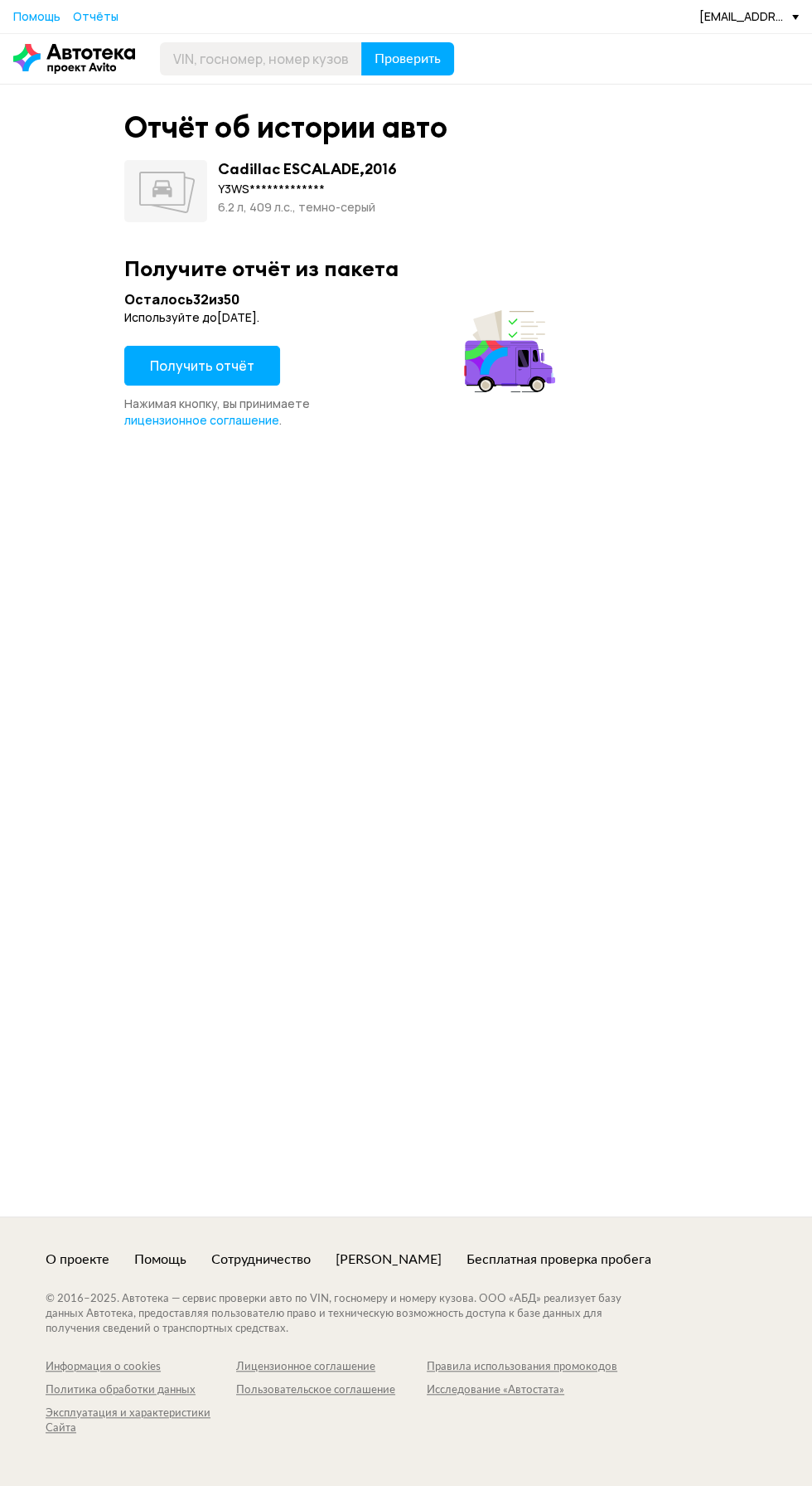
click at [212, 365] on span "Получить отчёт" at bounding box center [202, 365] width 105 height 18
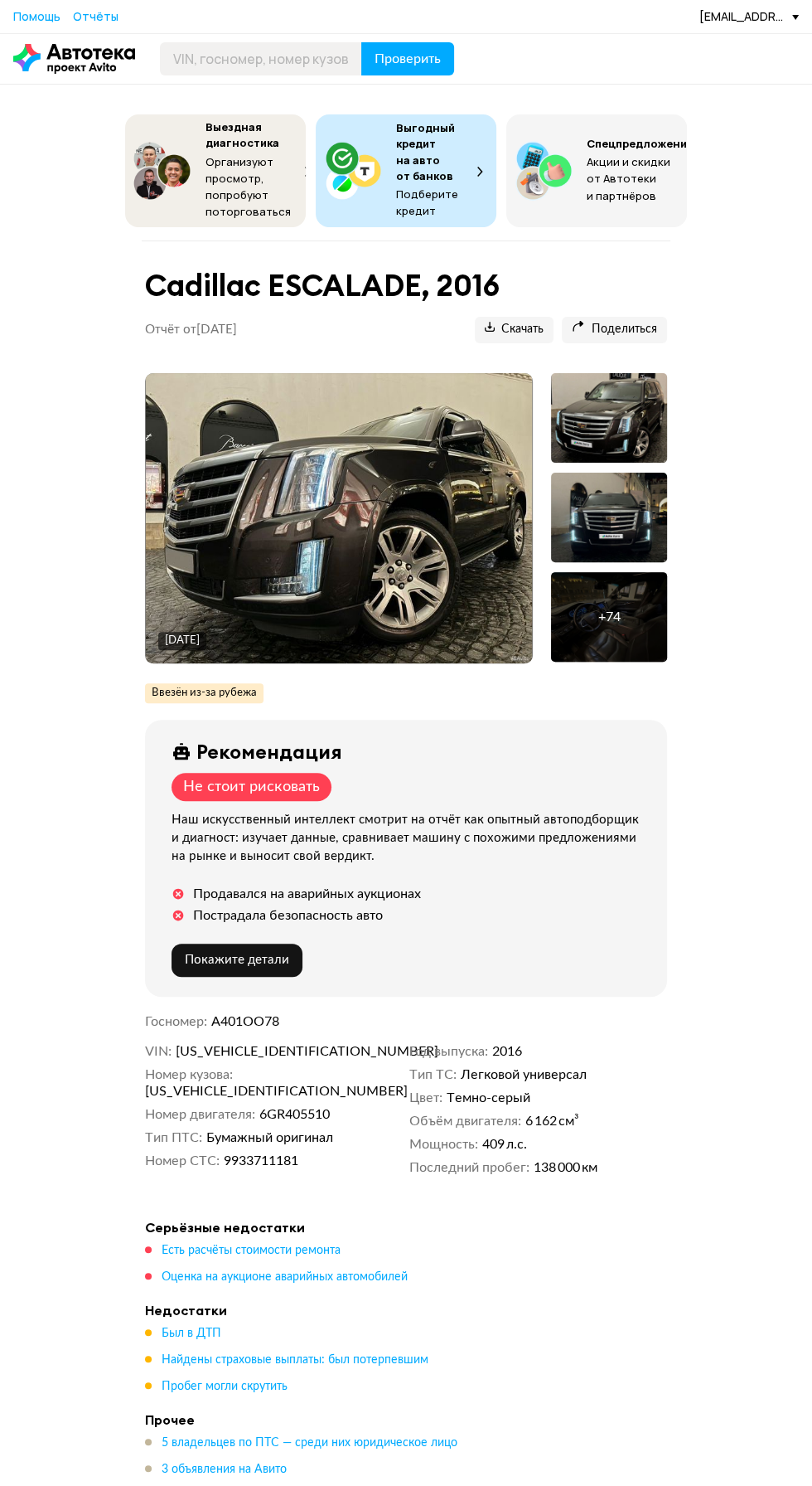
scroll to position [3, 0]
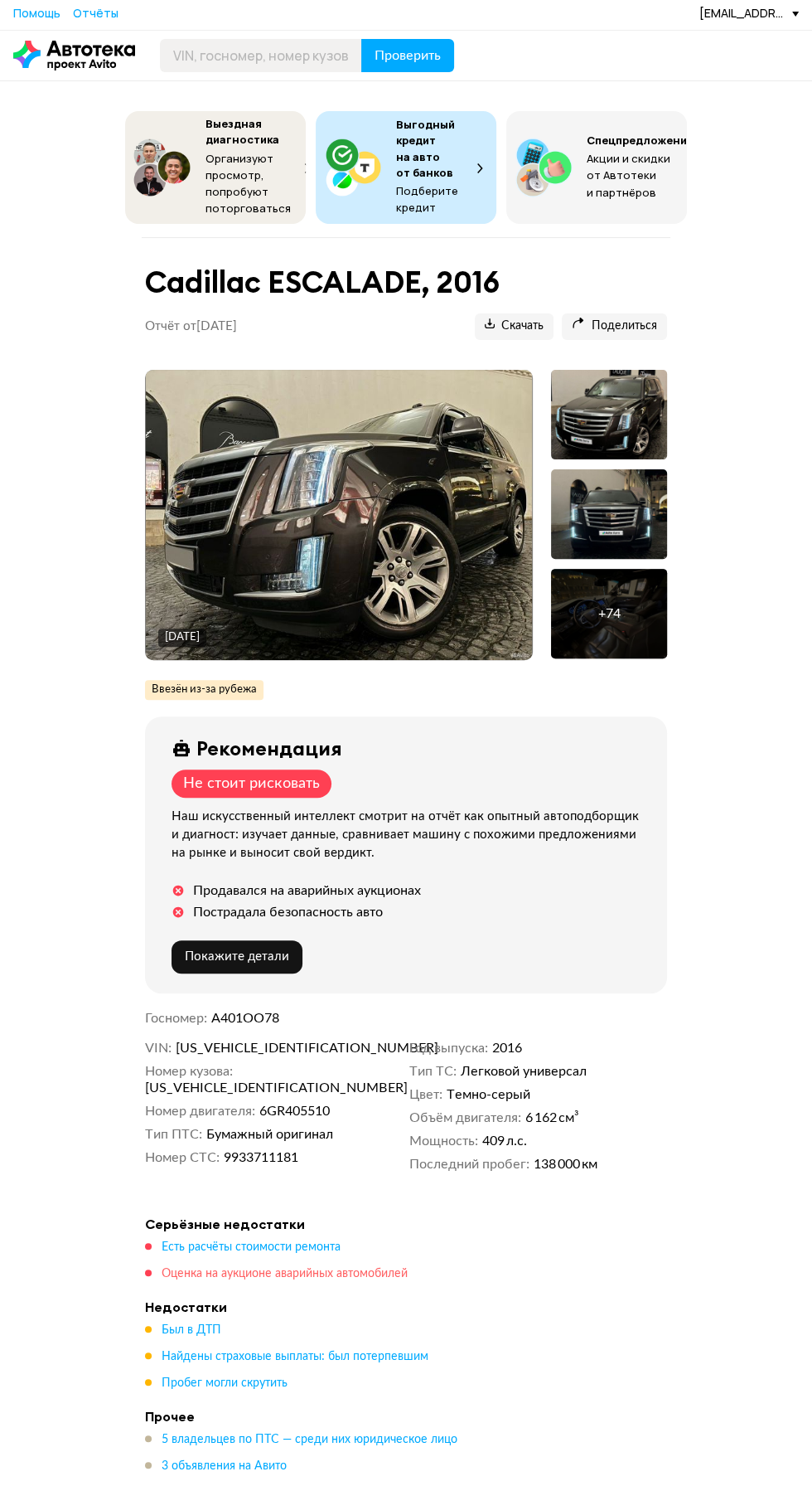
click at [370, 1268] on span "Оценка на аукционе аварийных автомобилей" at bounding box center [284, 1273] width 246 height 12
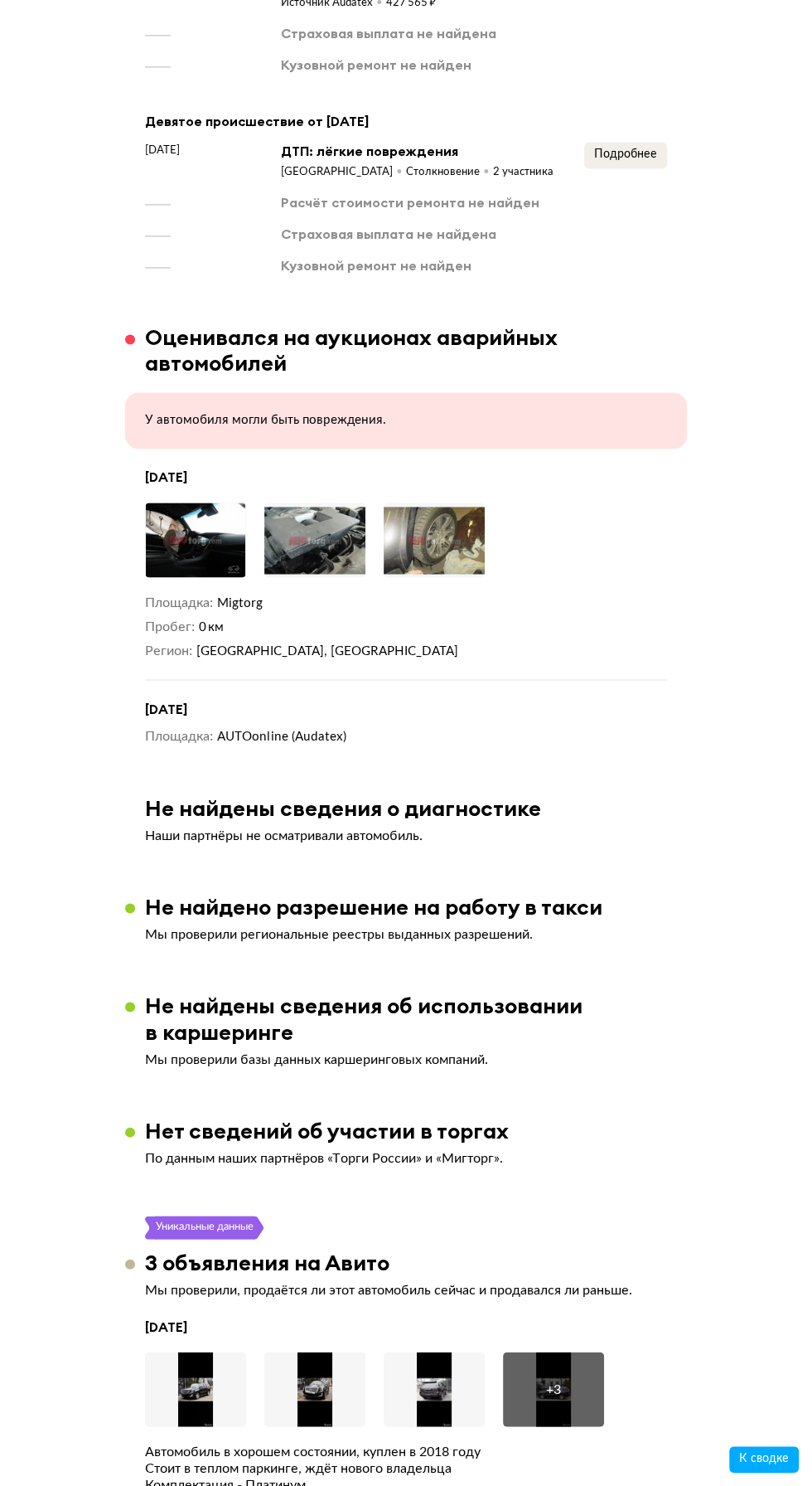
scroll to position [5798, 0]
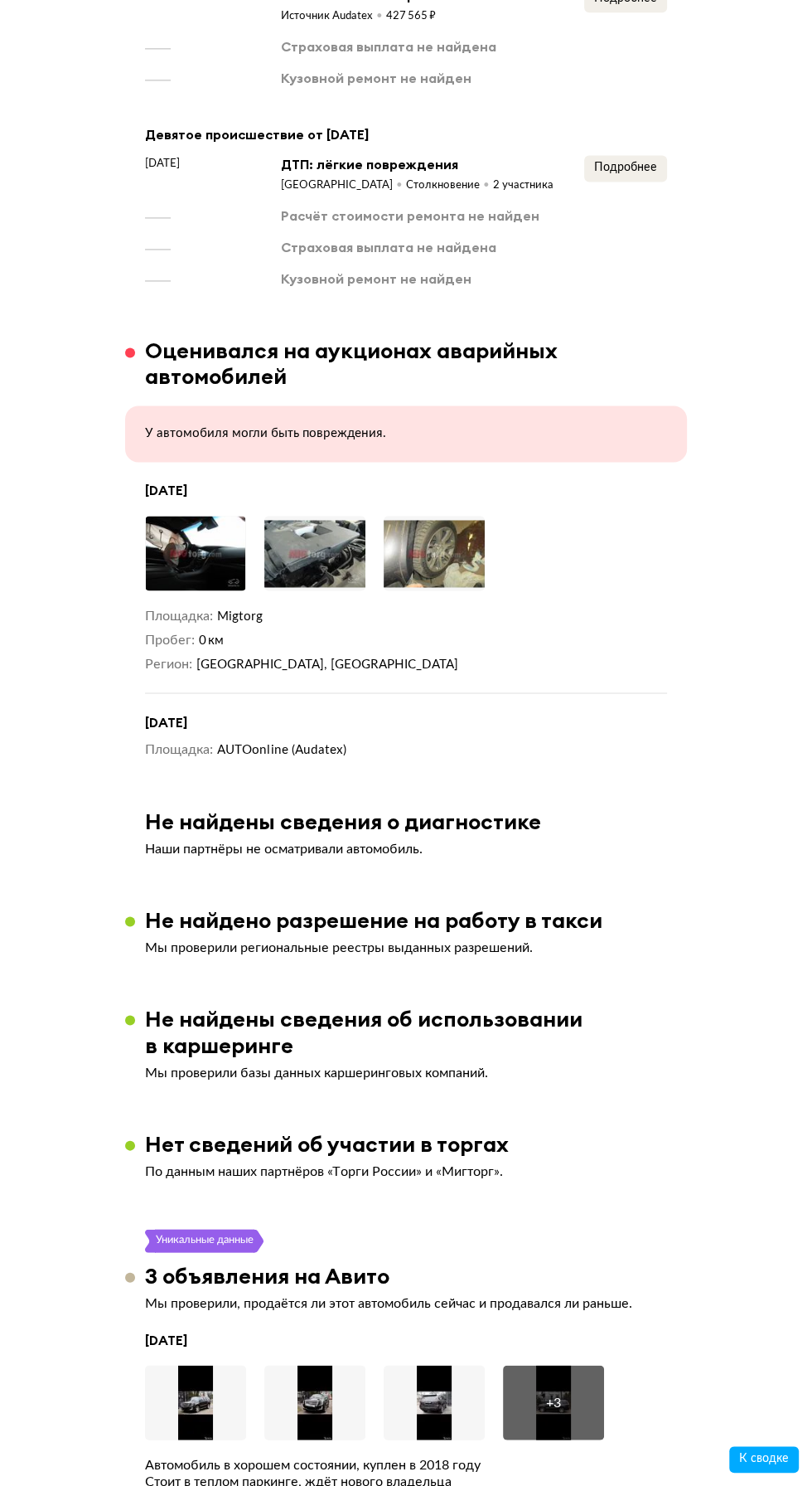
click at [212, 516] on img at bounding box center [195, 553] width 101 height 75
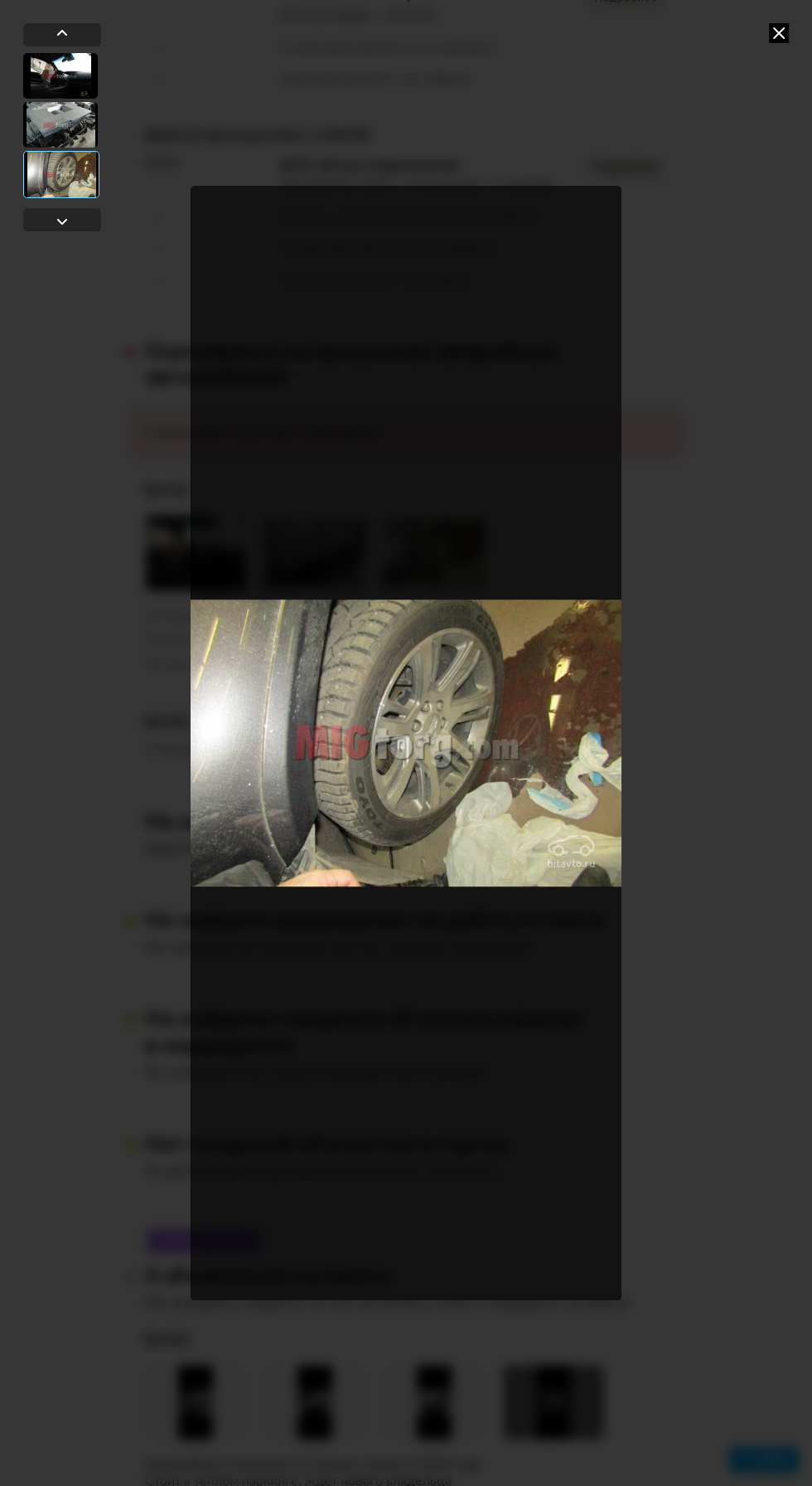
click at [774, 33] on icon at bounding box center [779, 33] width 20 height 20
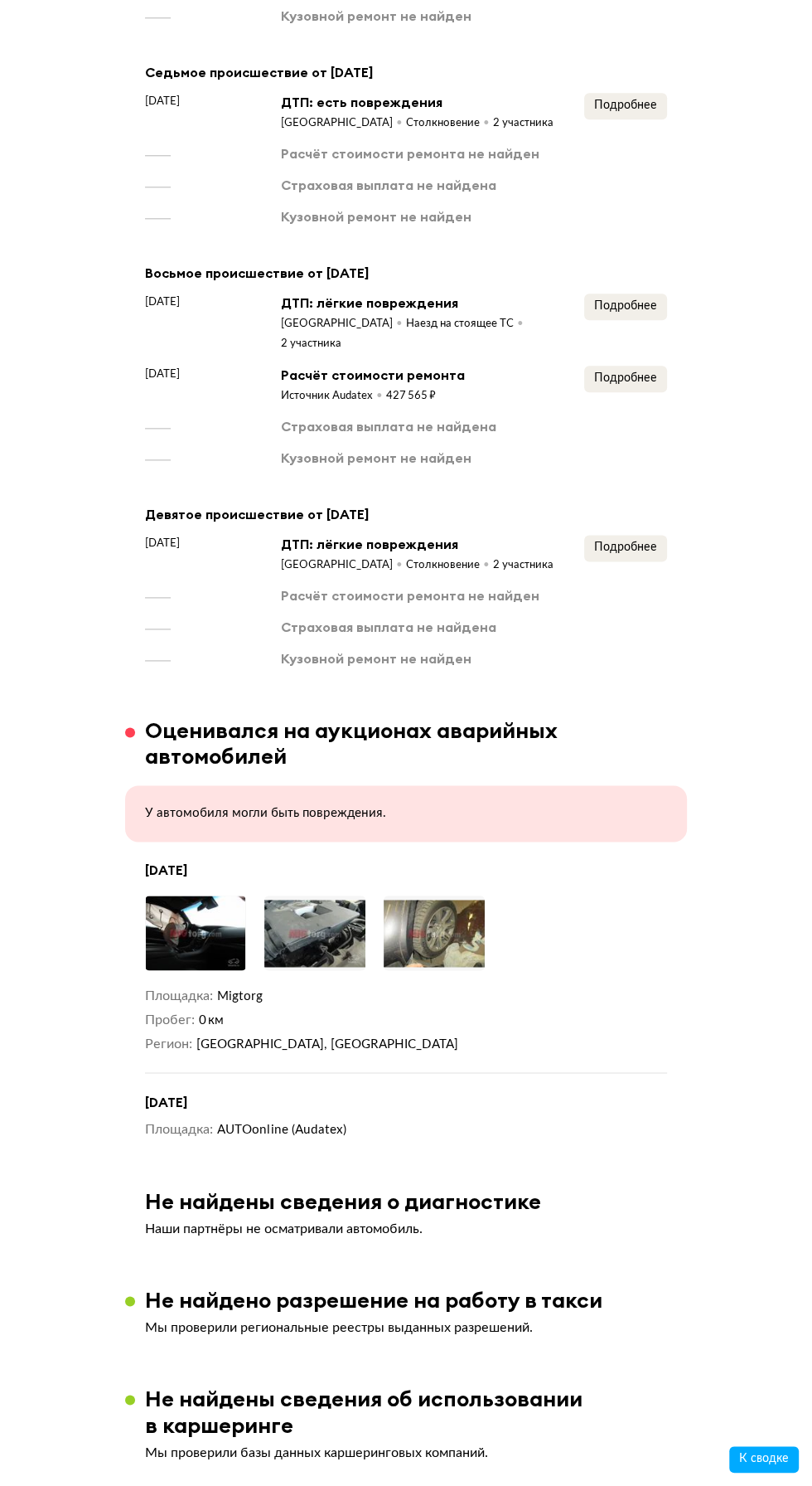
scroll to position [5259, 0]
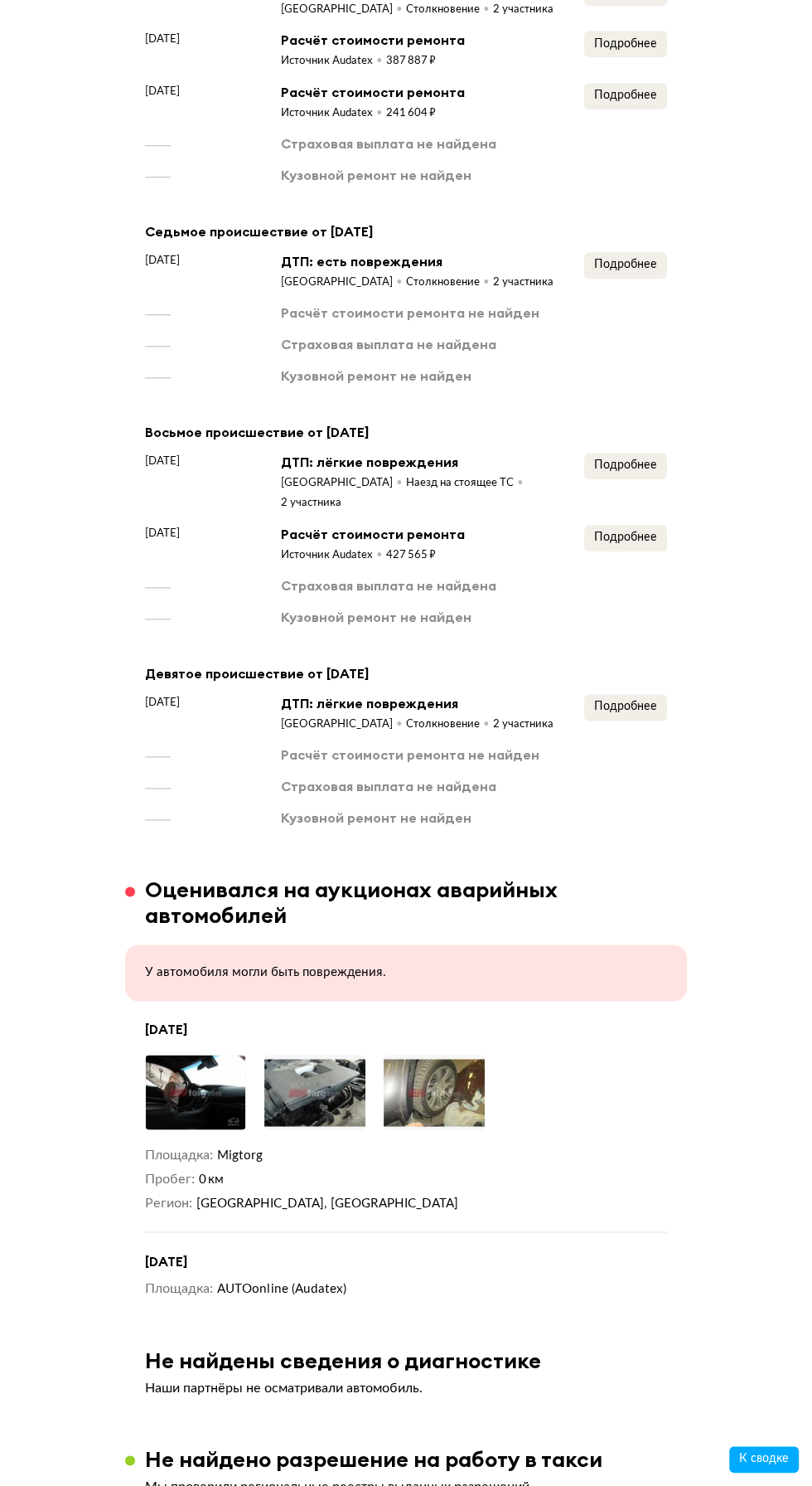
click at [587, 744] on div "[DATE] ДТП: лёгкие повреждения [GEOGRAPHIC_DATA] Столкновение 2 участника Подро…" at bounding box center [406, 760] width 522 height 133
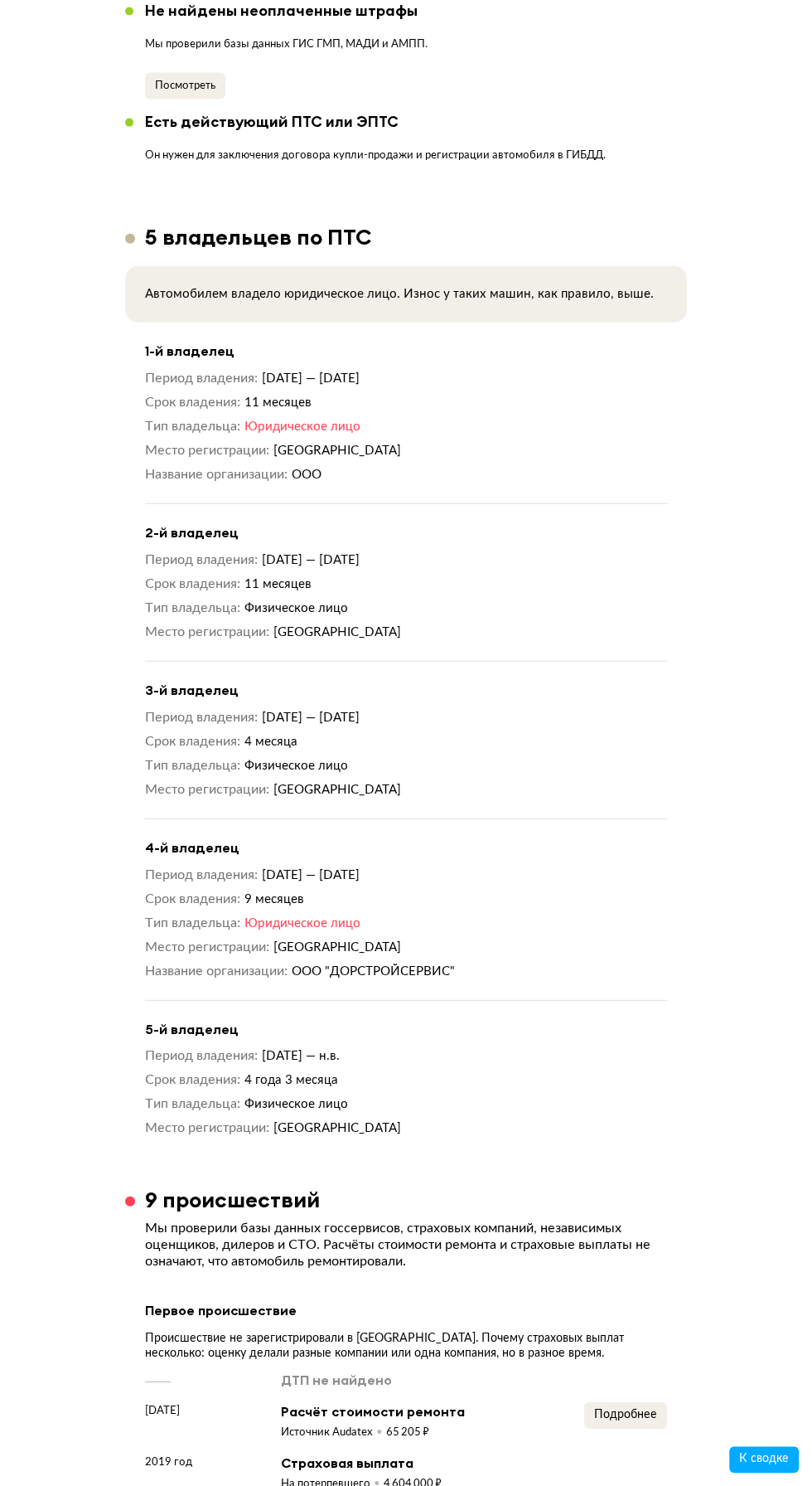
scroll to position [0, 0]
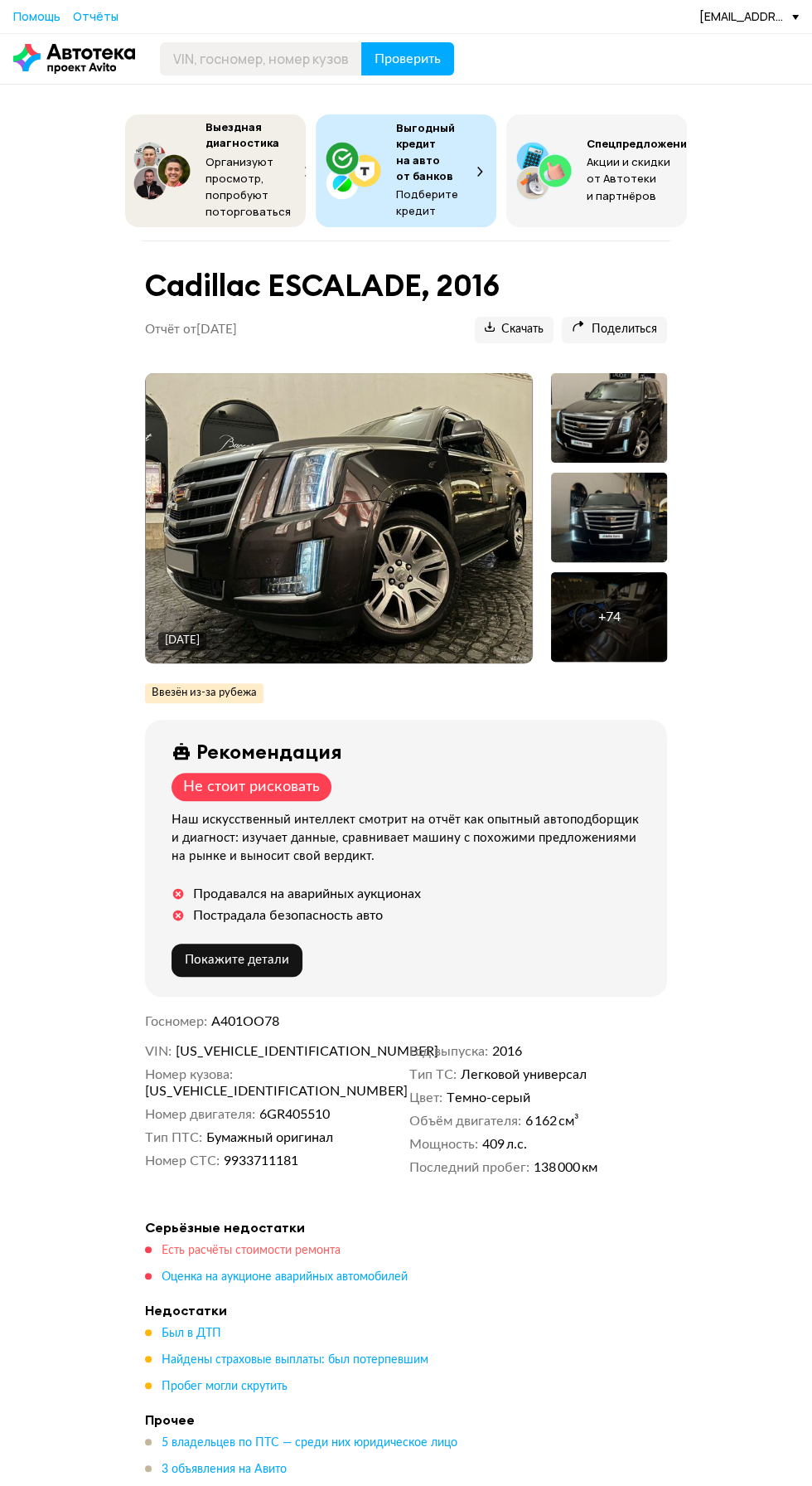
click at [298, 1244] on span "Есть расчёты стоимости ремонта" at bounding box center [250, 1250] width 179 height 12
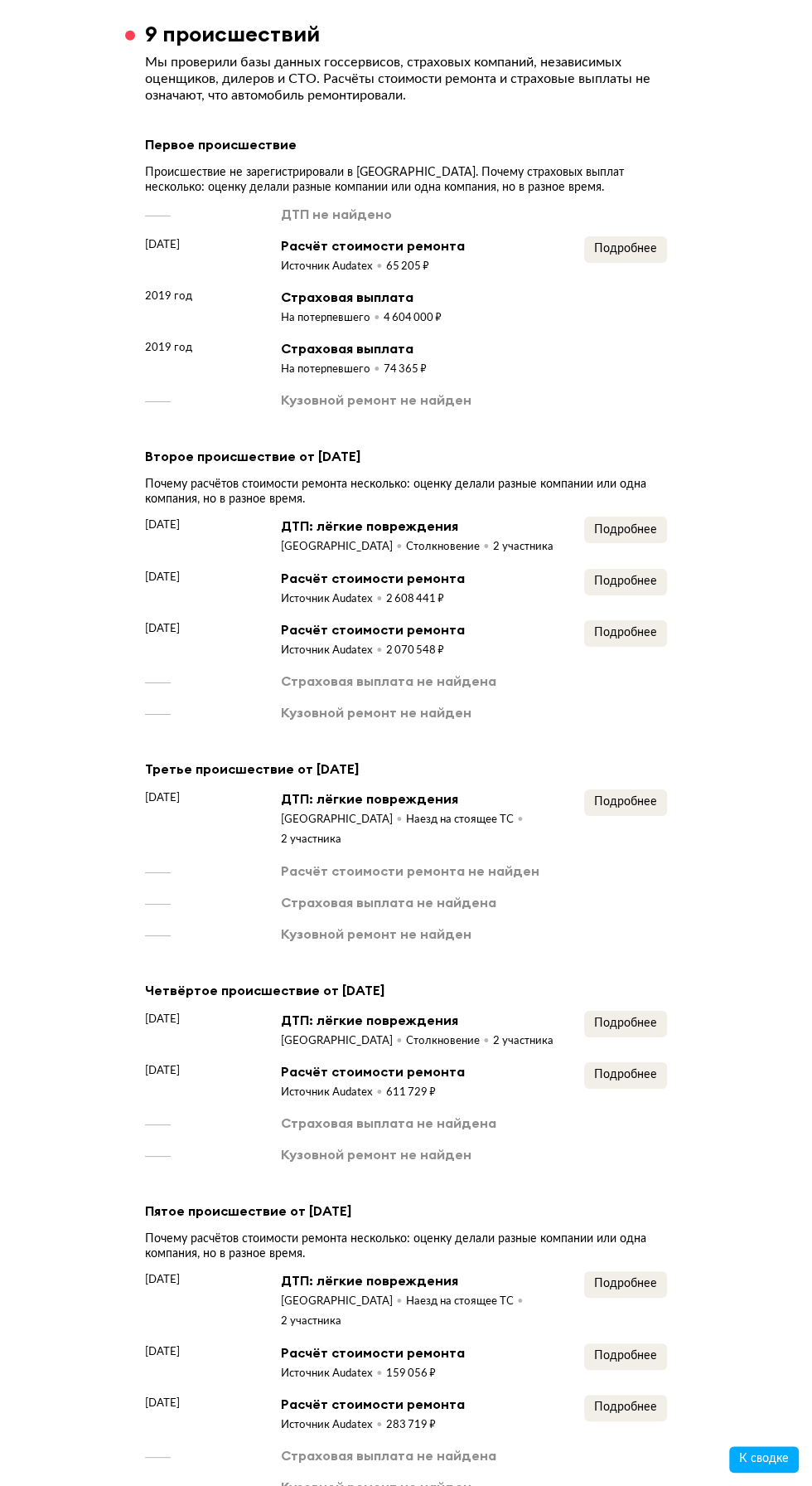
scroll to position [3396, 0]
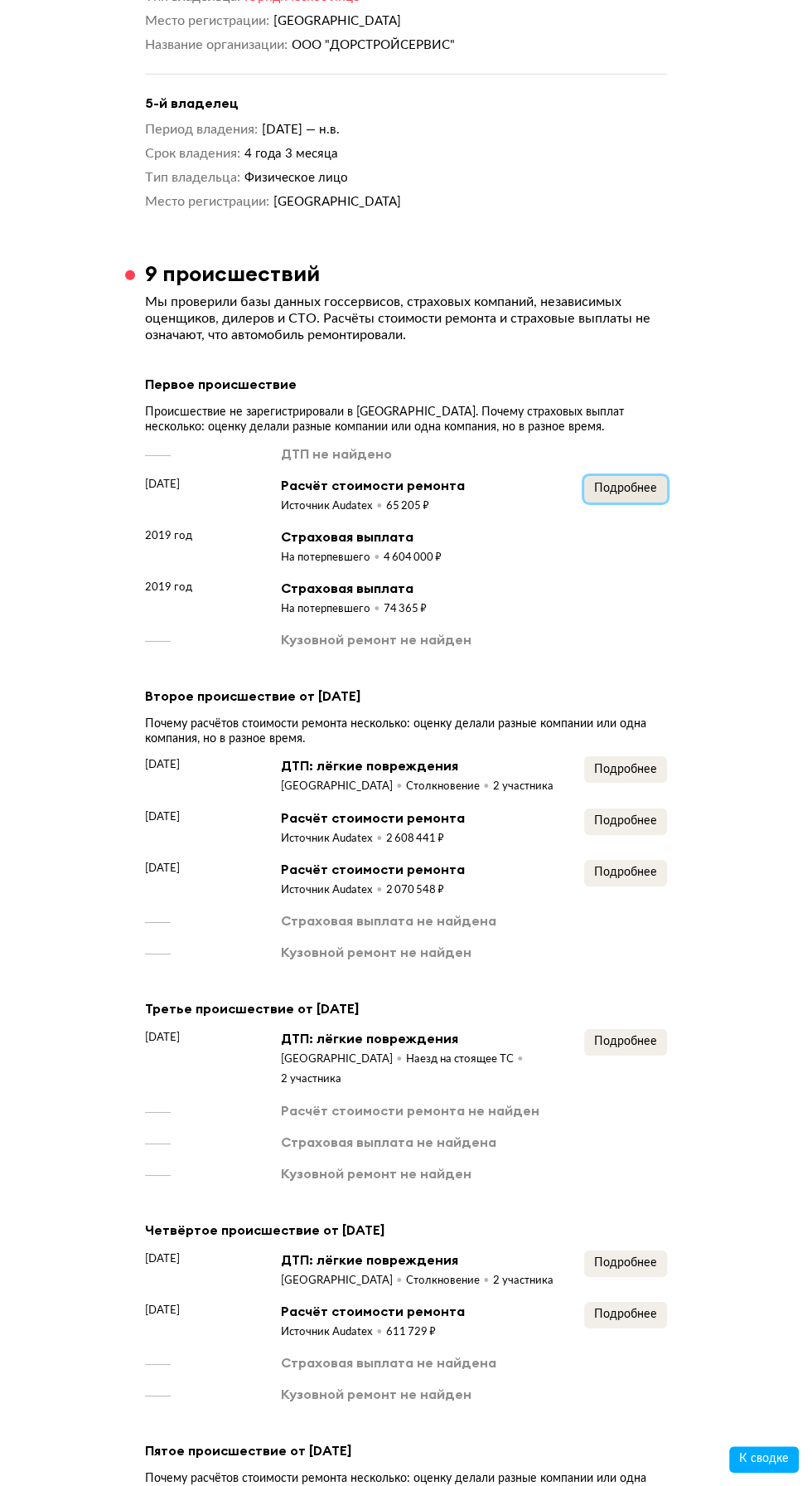
click at [641, 482] on span "Подробнее" at bounding box center [625, 488] width 63 height 12
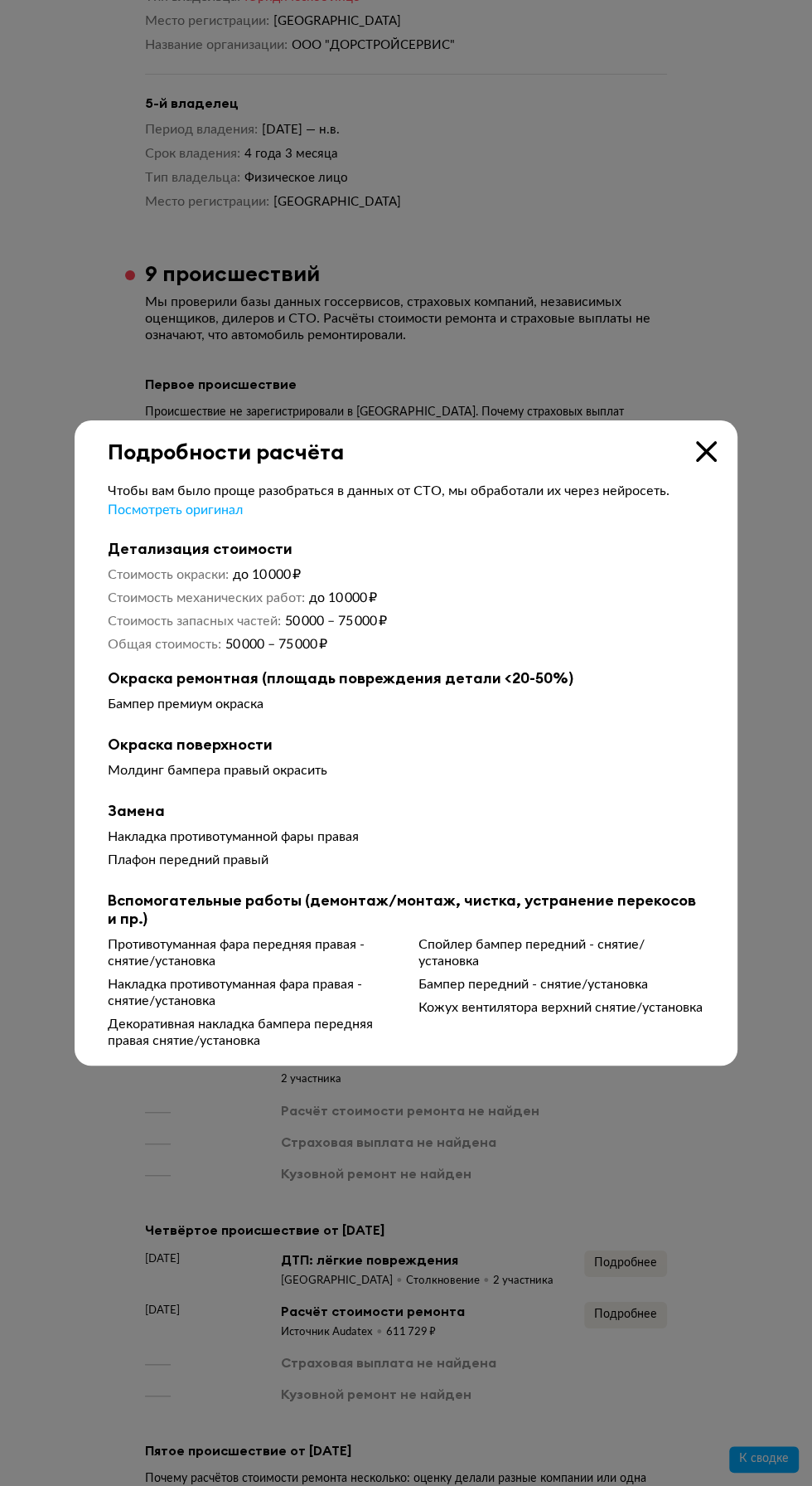
click at [703, 457] on icon at bounding box center [707, 451] width 21 height 21
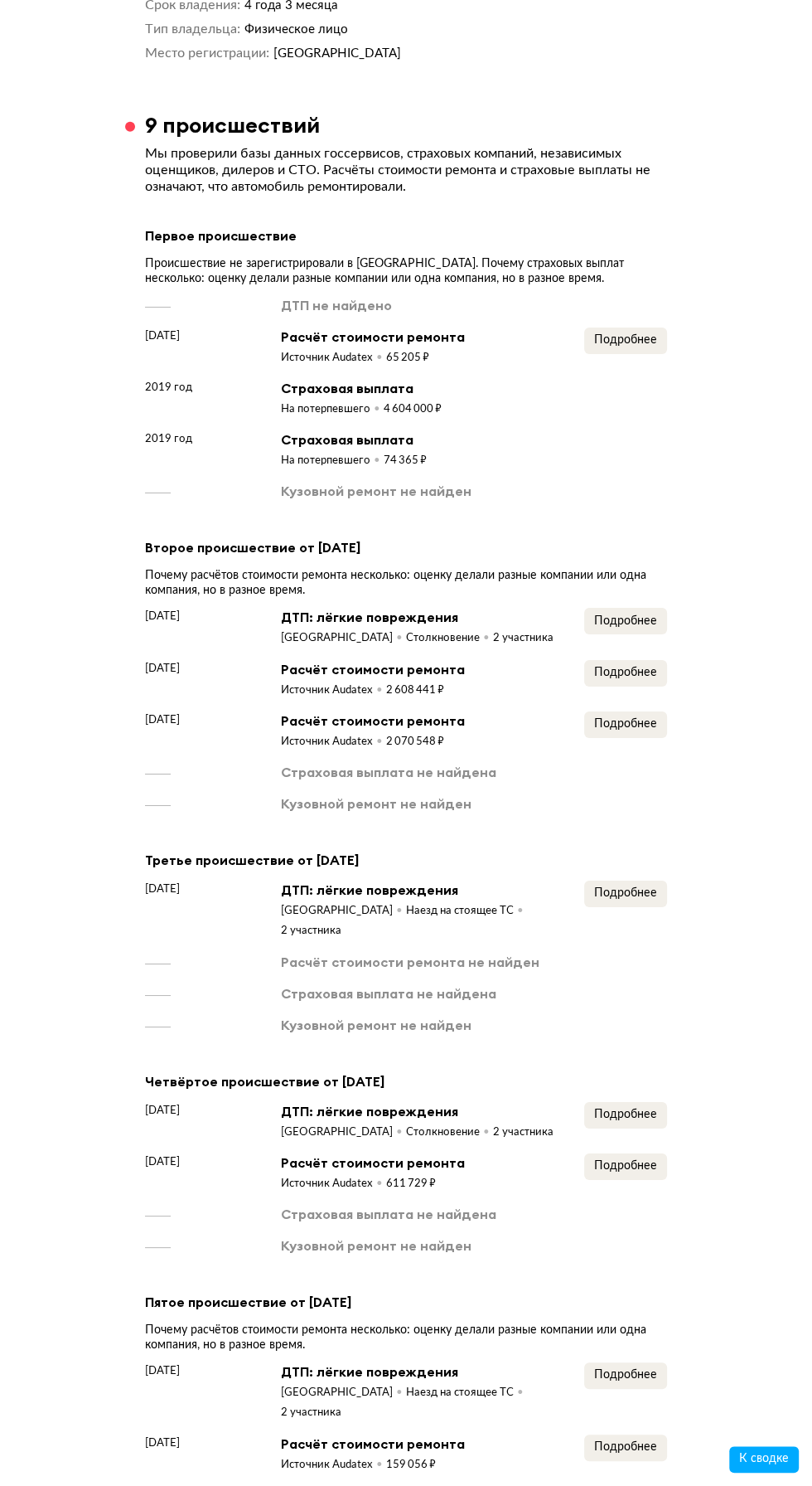
scroll to position [3549, 0]
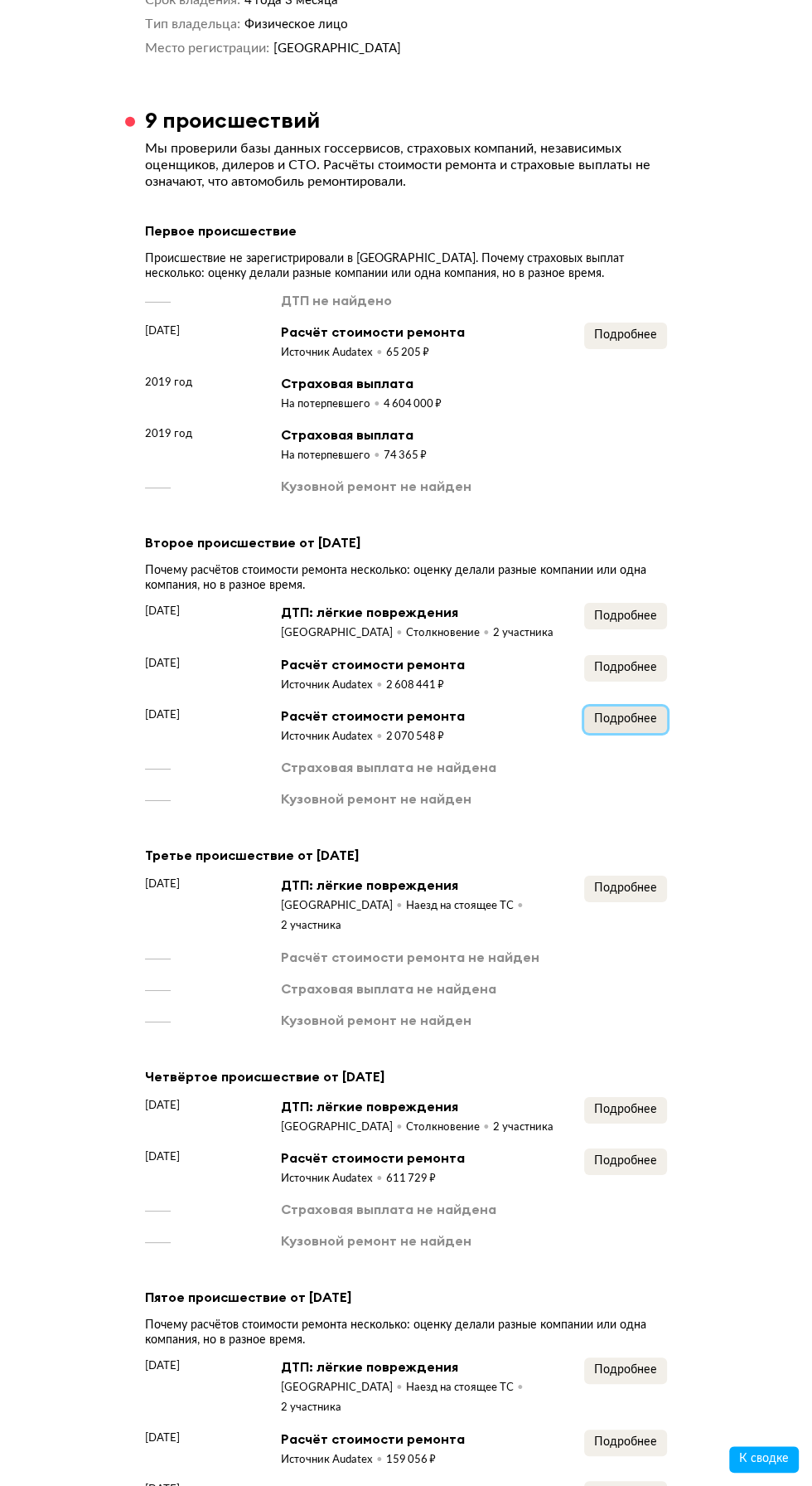
click at [644, 717] on span "Подробнее" at bounding box center [625, 719] width 63 height 12
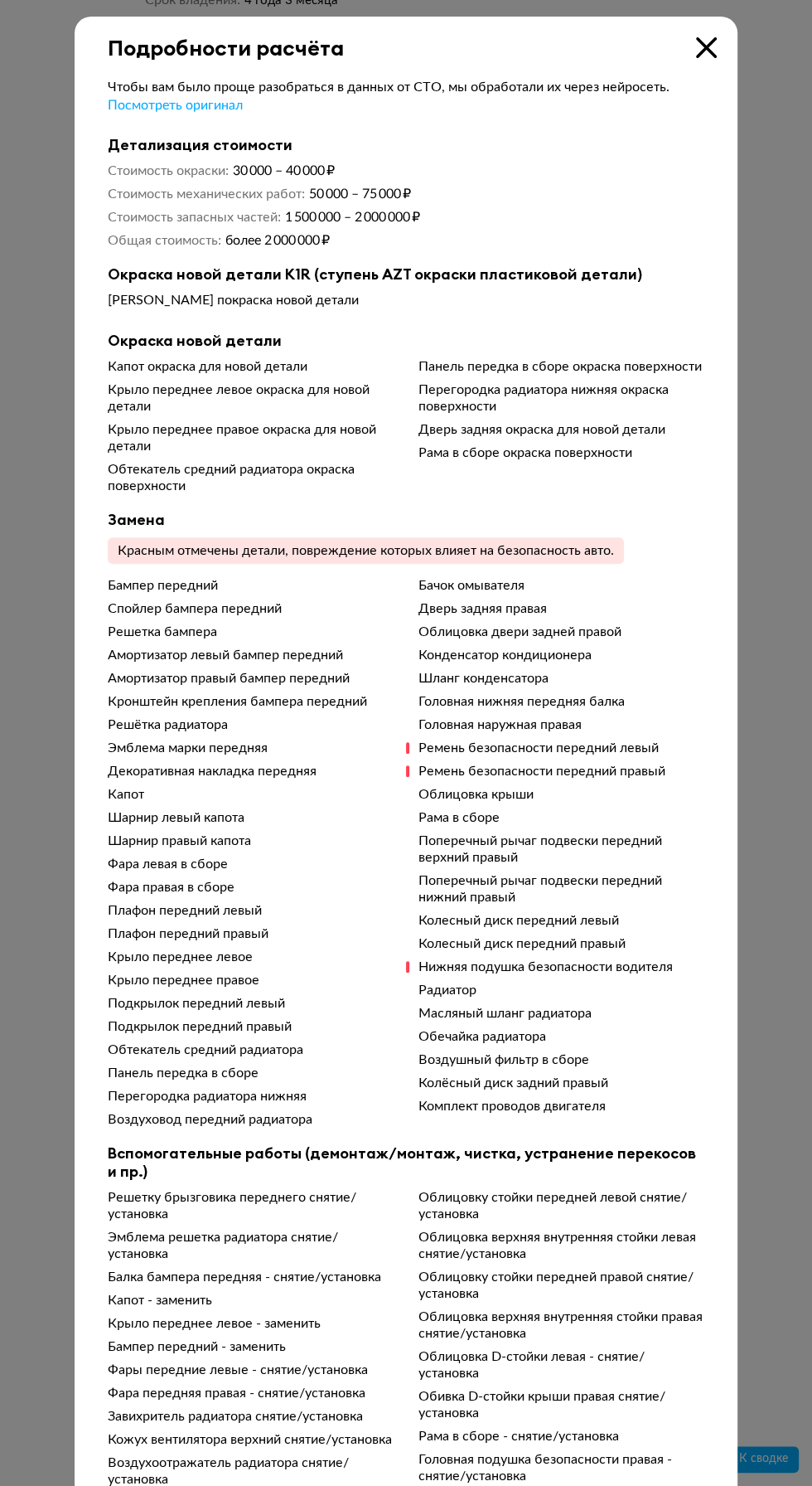
click at [682, 56] on div "Подробности расчёта" at bounding box center [406, 38] width 663 height 44
click at [677, 41] on div "Подробности расчёта" at bounding box center [406, 38] width 663 height 44
click at [700, 40] on icon at bounding box center [707, 47] width 21 height 21
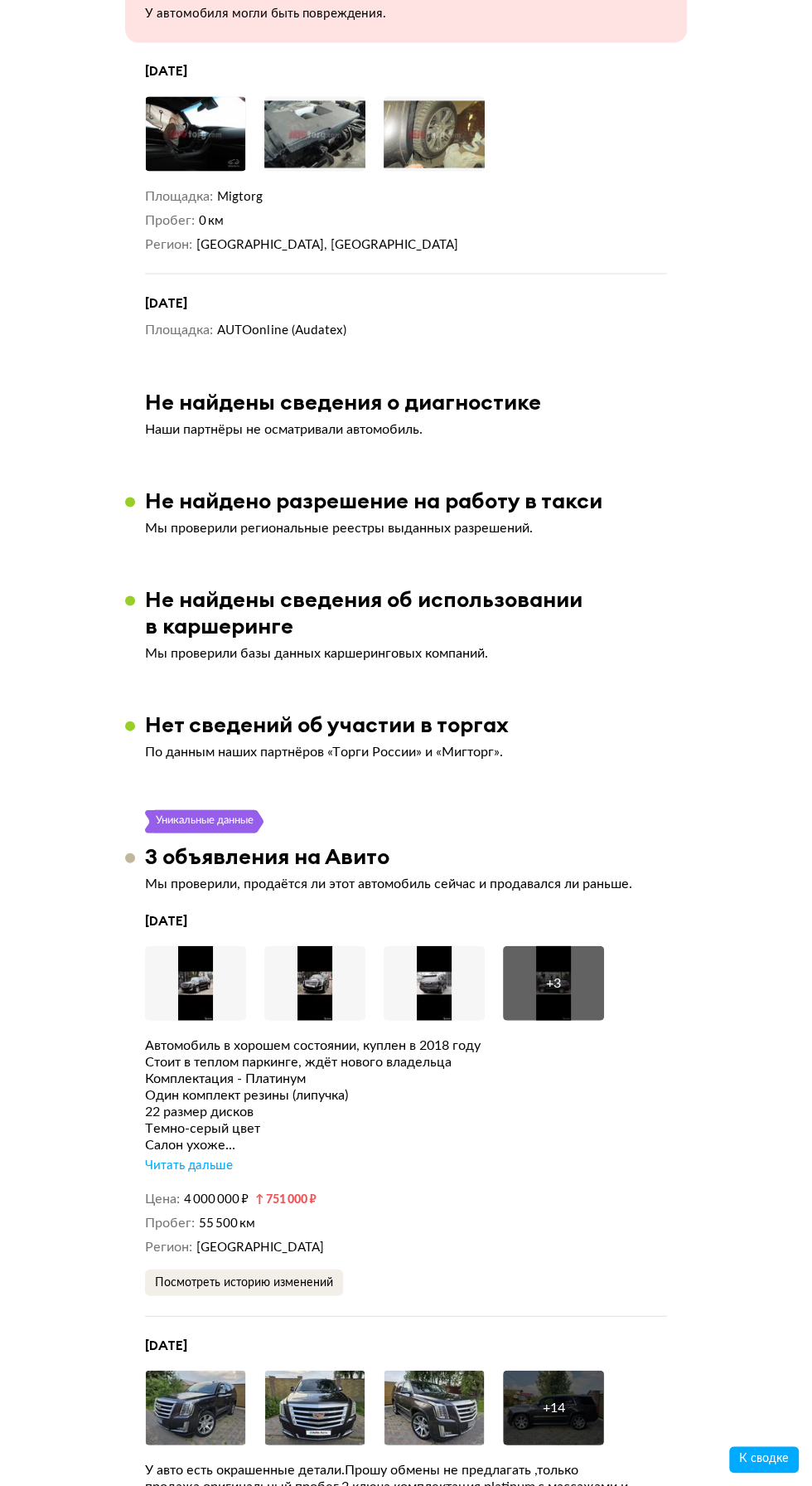
scroll to position [6222, 0]
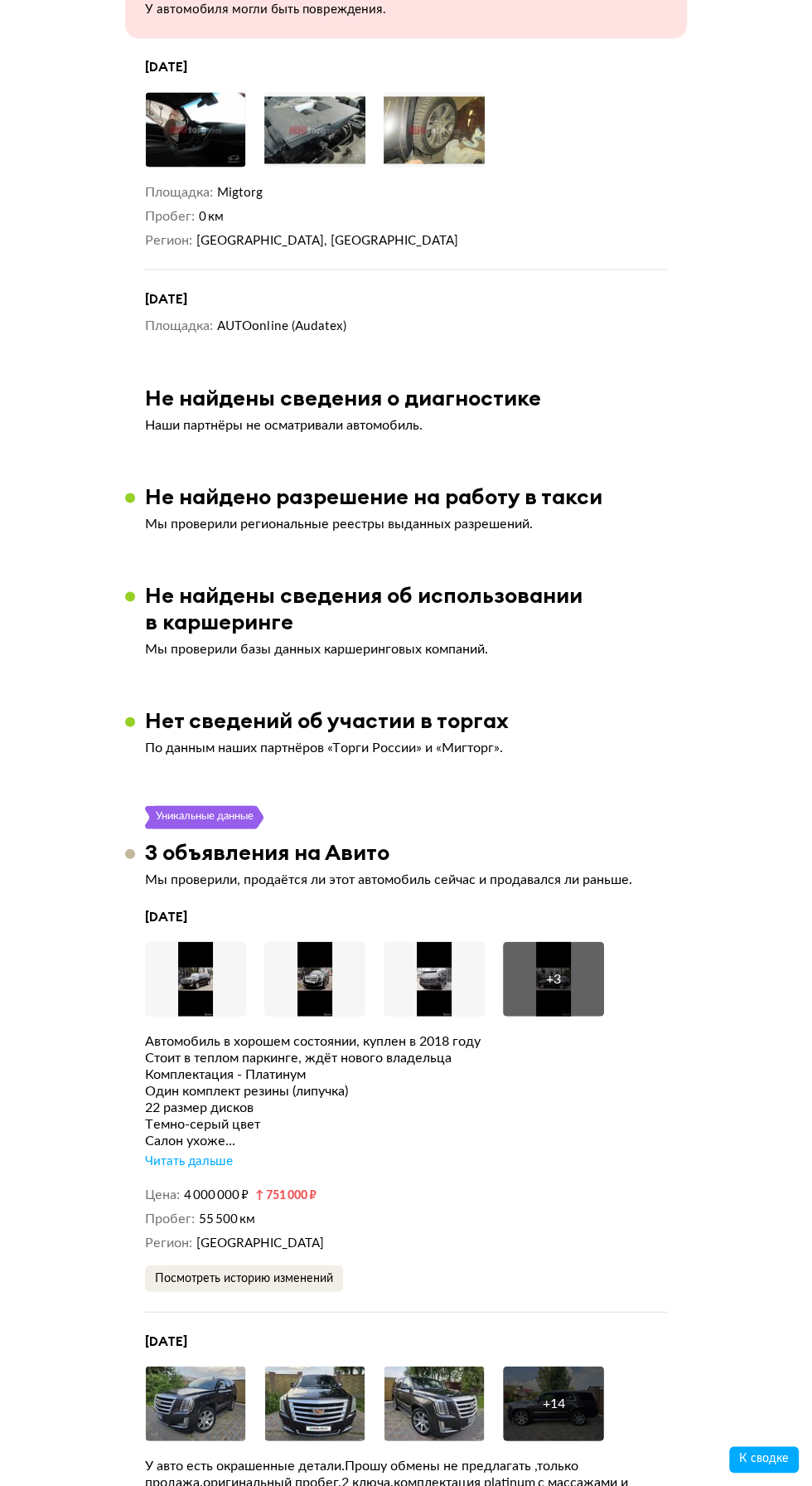
click at [197, 1152] on div "Читать дальше" at bounding box center [189, 1160] width 87 height 16
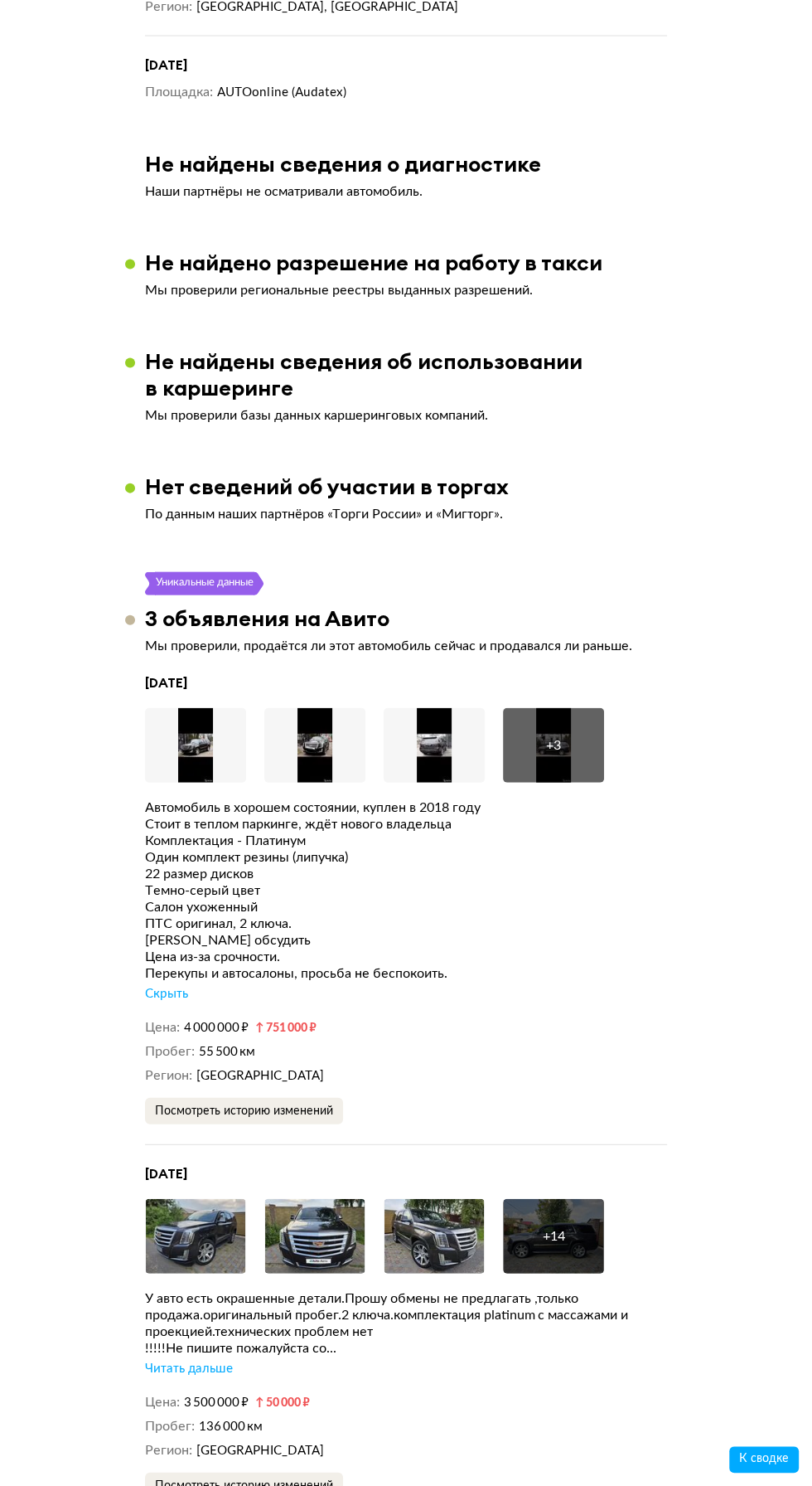
scroll to position [6454, 0]
click at [203, 1361] on div "Читать дальше" at bounding box center [189, 1368] width 87 height 16
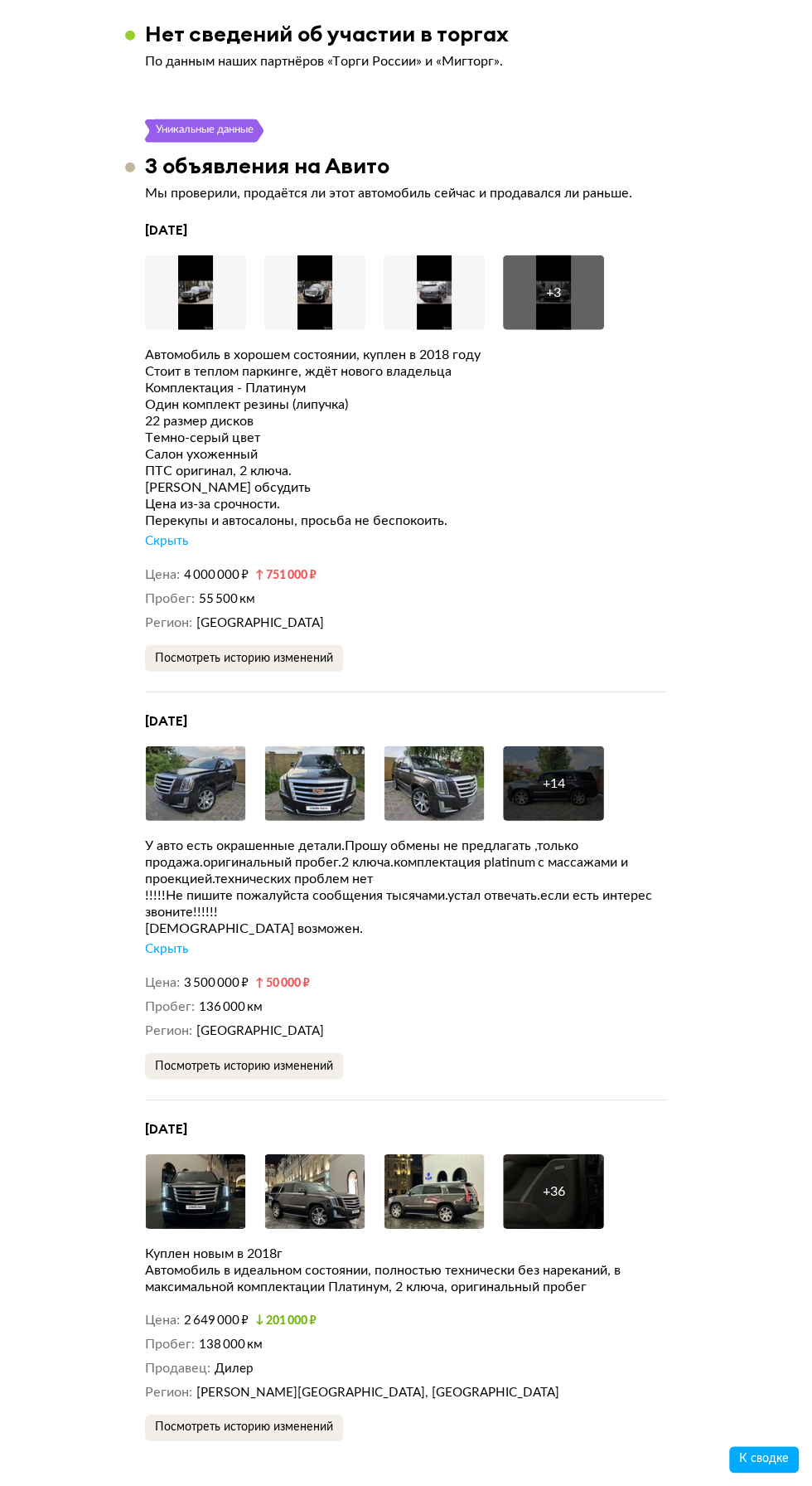
scroll to position [6907, 0]
click at [307, 1421] on span "Посмотреть историю изменений" at bounding box center [244, 1427] width 178 height 12
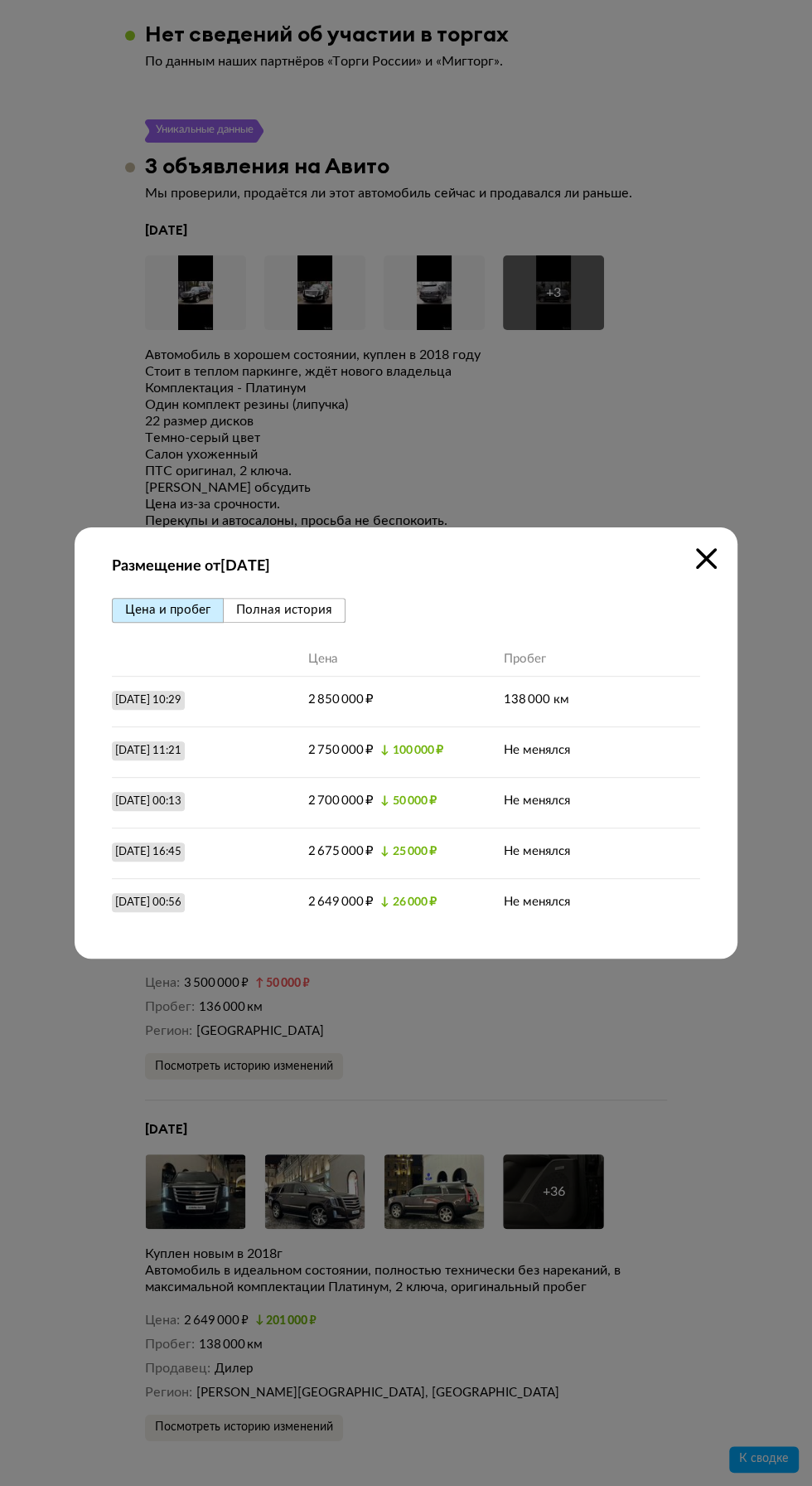
click at [284, 616] on span "Полная история" at bounding box center [284, 609] width 96 height 12
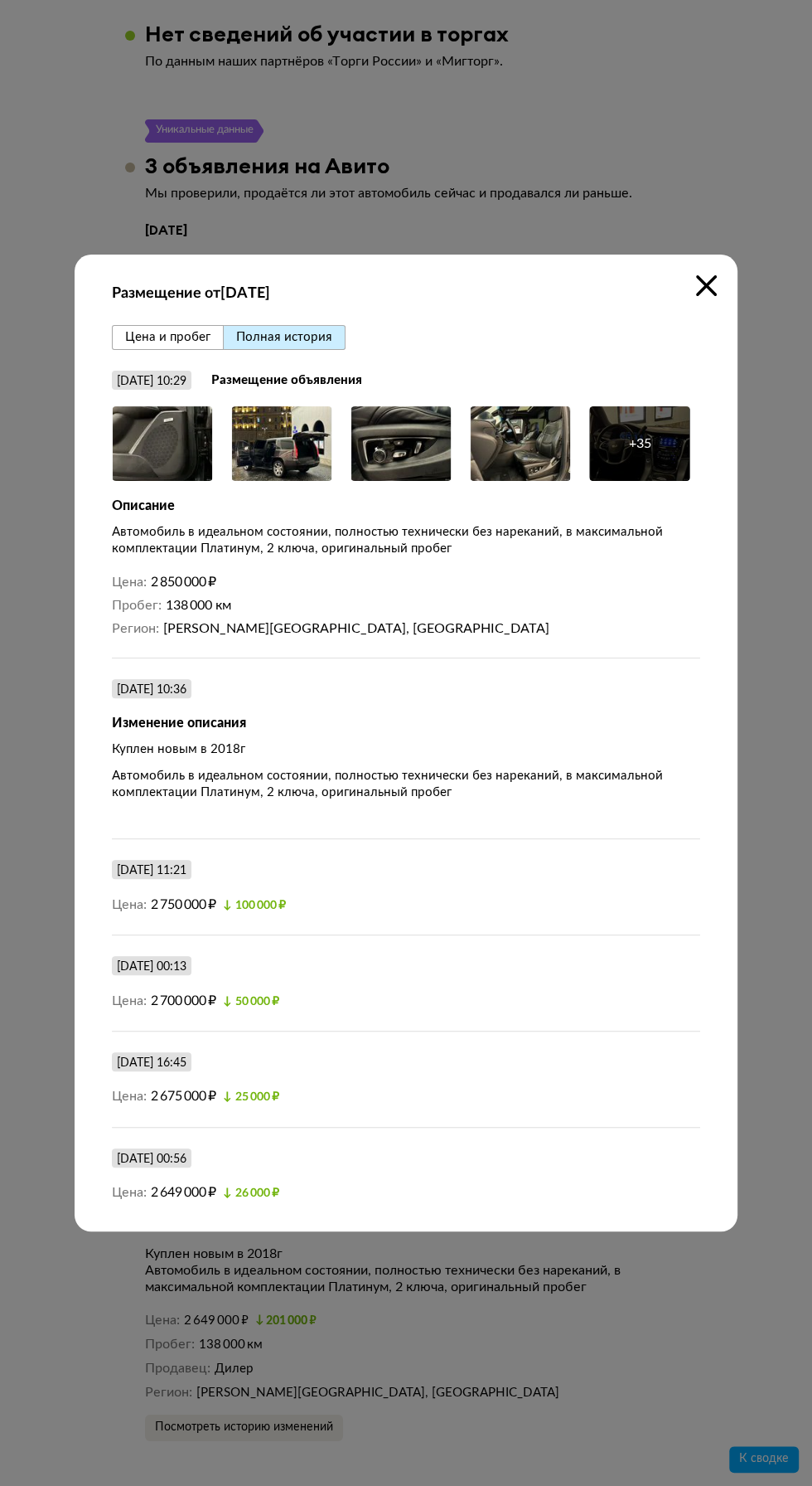
click at [706, 296] on icon at bounding box center [707, 286] width 21 height 21
